Goal: Task Accomplishment & Management: Manage account settings

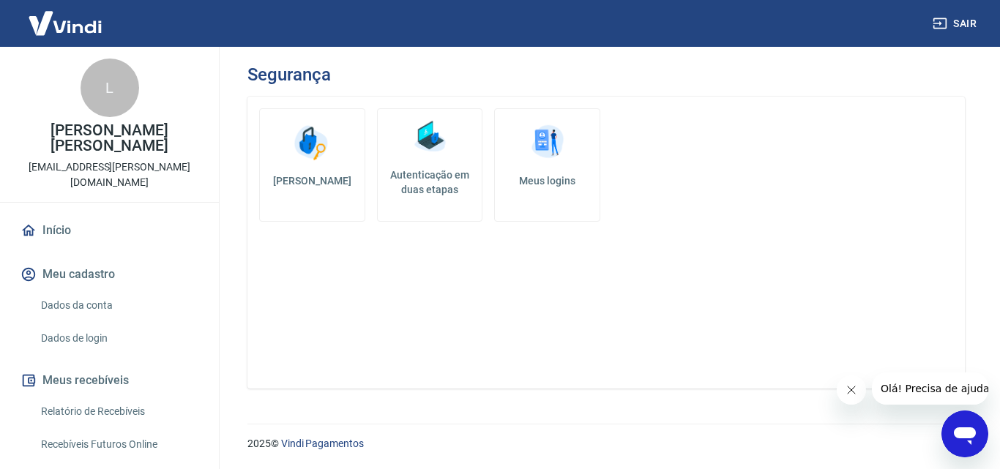
click at [432, 189] on h5 "Autenticação em duas etapas" at bounding box center [430, 182] width 93 height 29
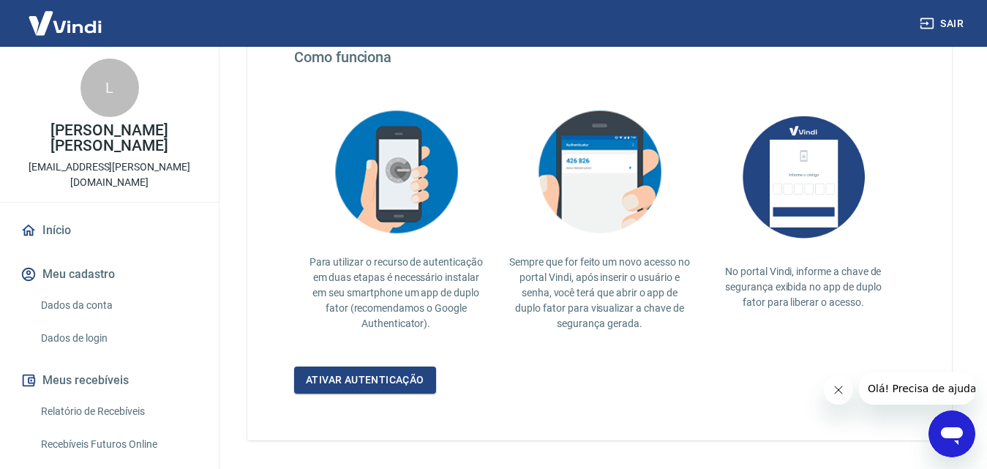
scroll to position [293, 0]
